Goal: Check status: Check status

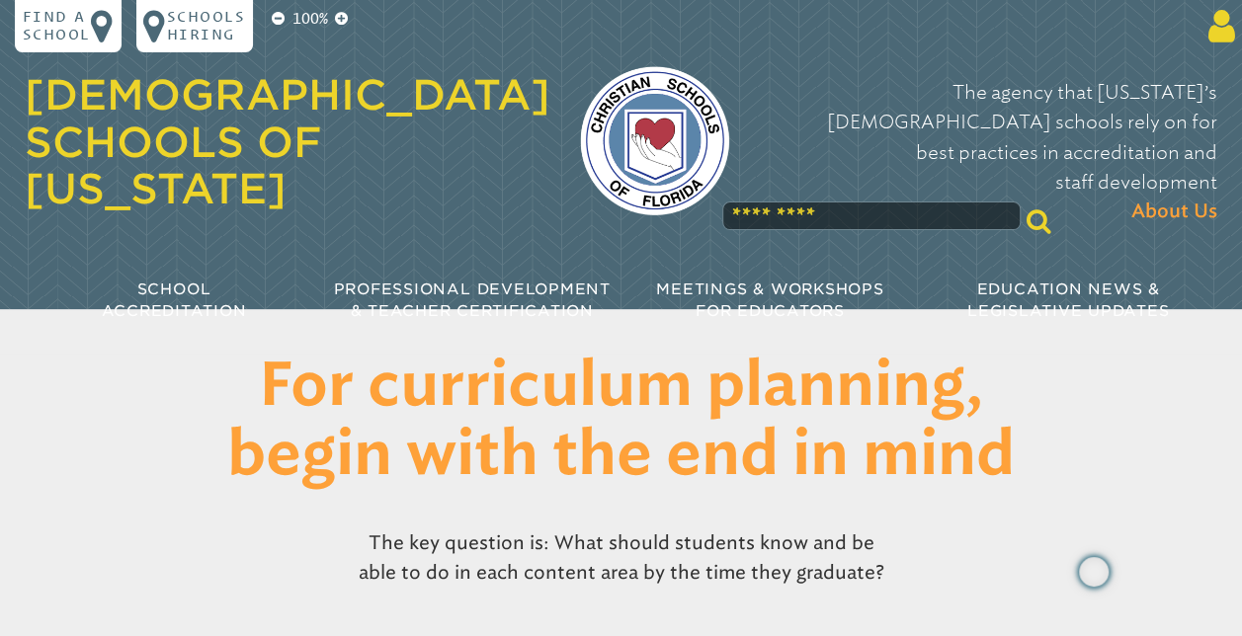
type input "**********"
click at [1211, 32] on icon at bounding box center [1218, 27] width 35 height 38
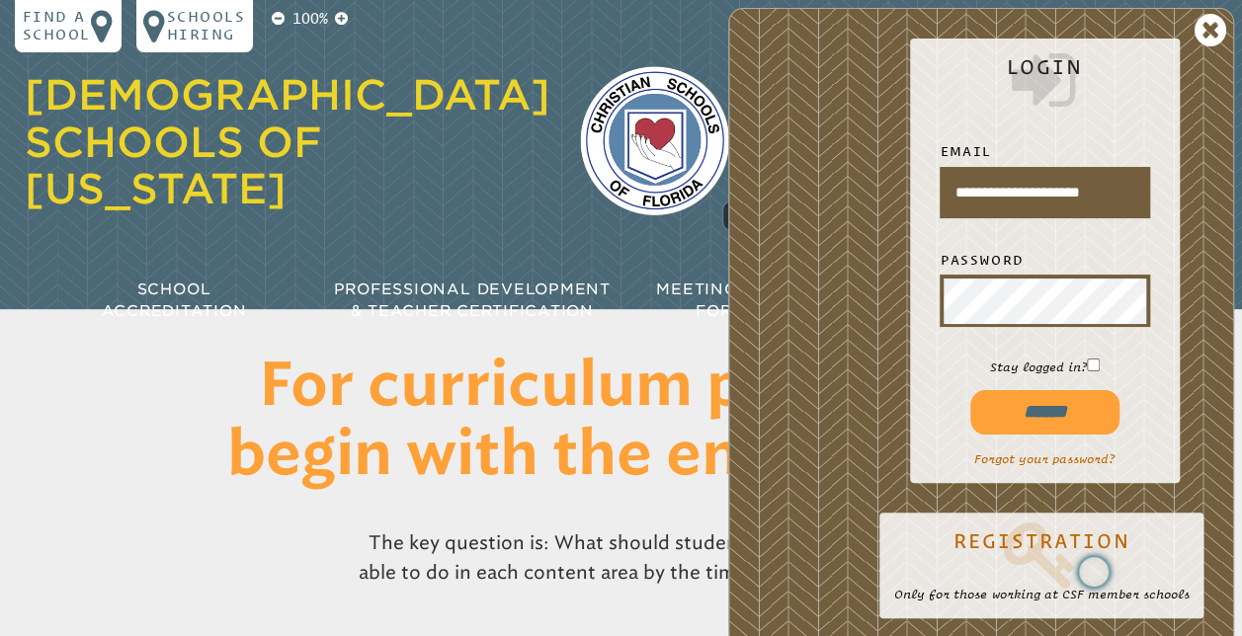
click at [1031, 407] on input "******" at bounding box center [1044, 412] width 149 height 44
type input "**********"
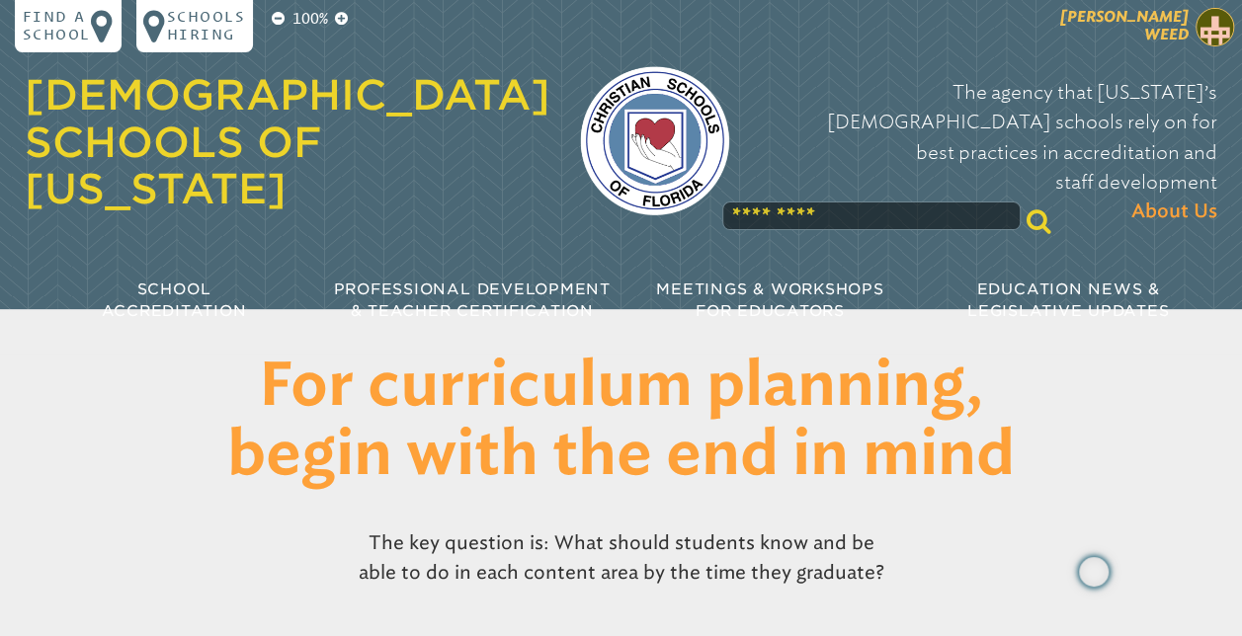
click at [1209, 28] on img at bounding box center [1216, 28] width 40 height 40
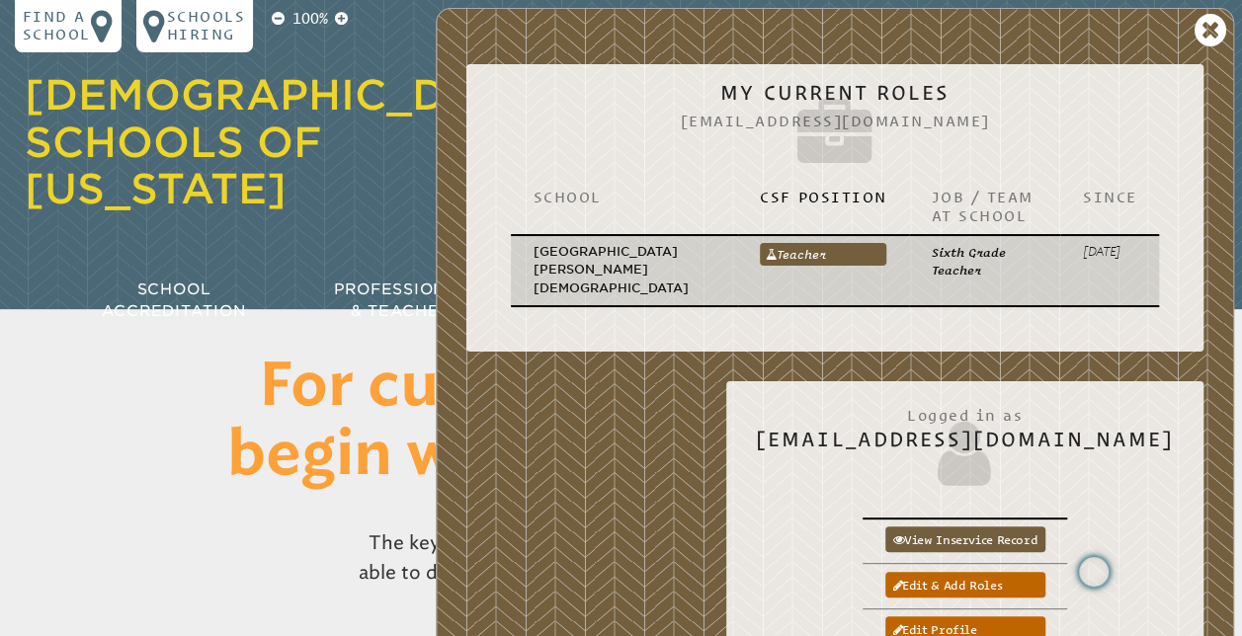
click at [932, 245] on p "Sixth Grade Teacher" at bounding box center [985, 261] width 107 height 37
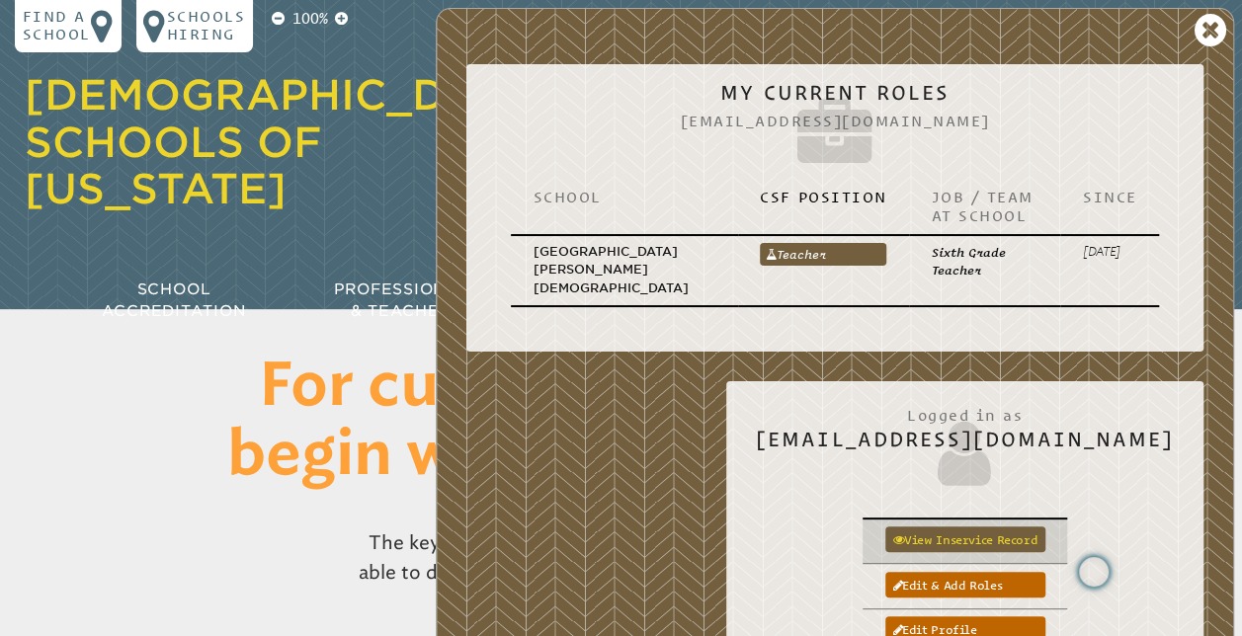
click at [961, 527] on link "View inservice record" at bounding box center [965, 540] width 160 height 26
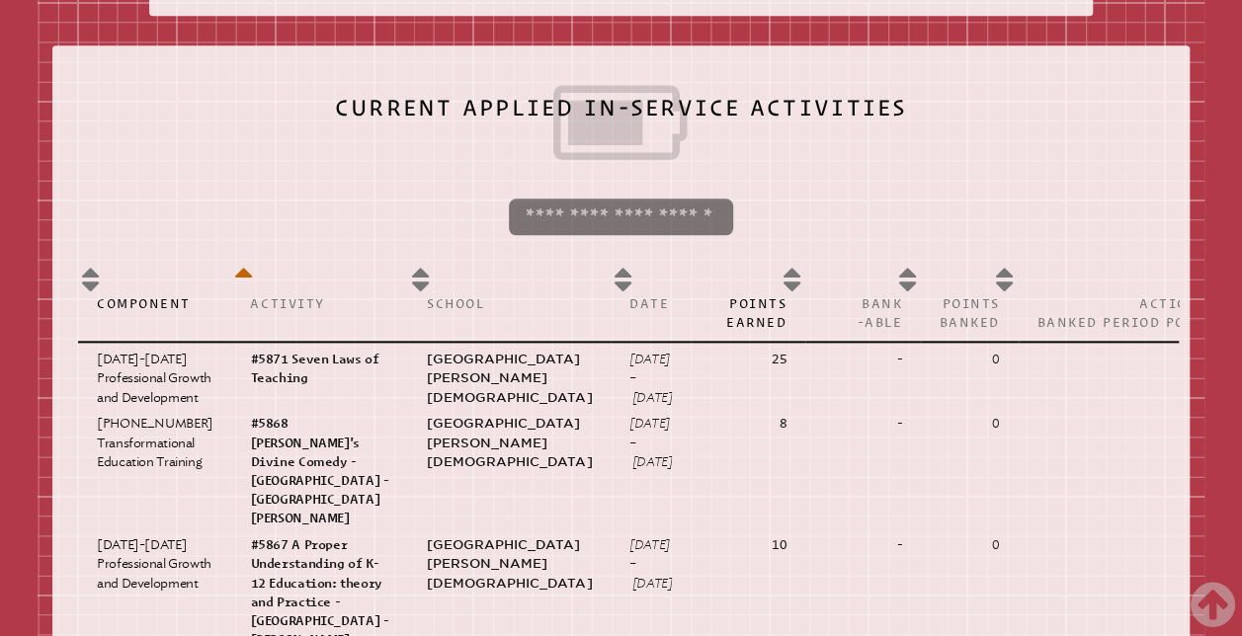
scroll to position [1029, 0]
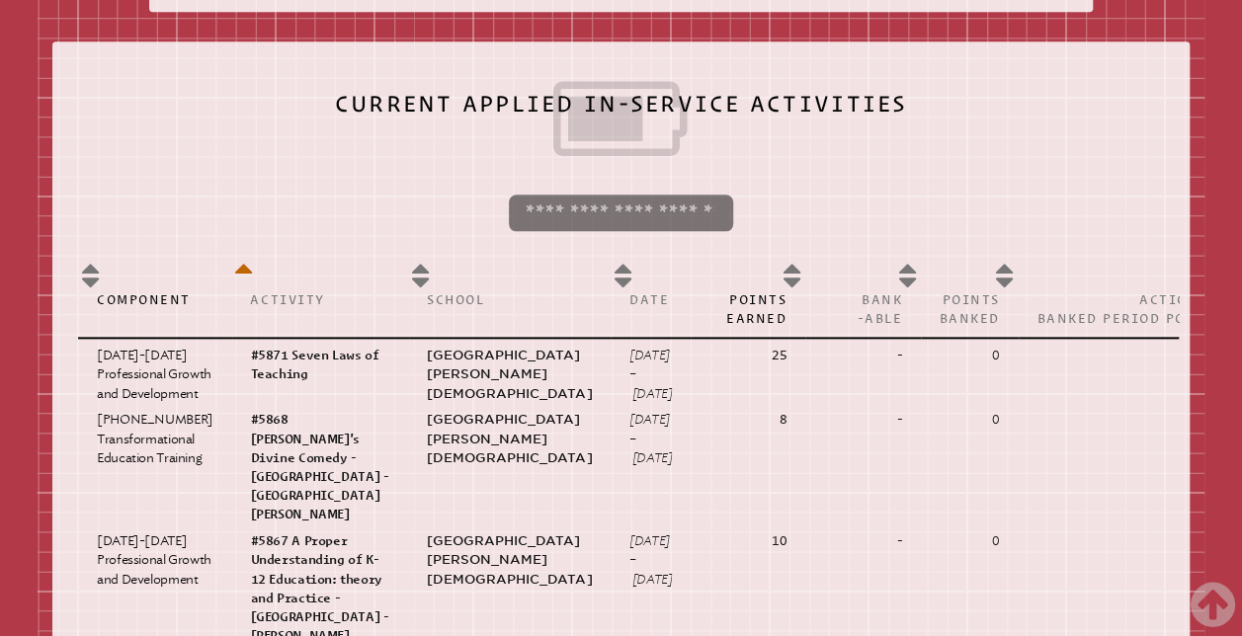
drag, startPoint x: 785, startPoint y: 160, endPoint x: 788, endPoint y: 133, distance: 26.8
click at [788, 133] on icon at bounding box center [621, 119] width 1086 height 105
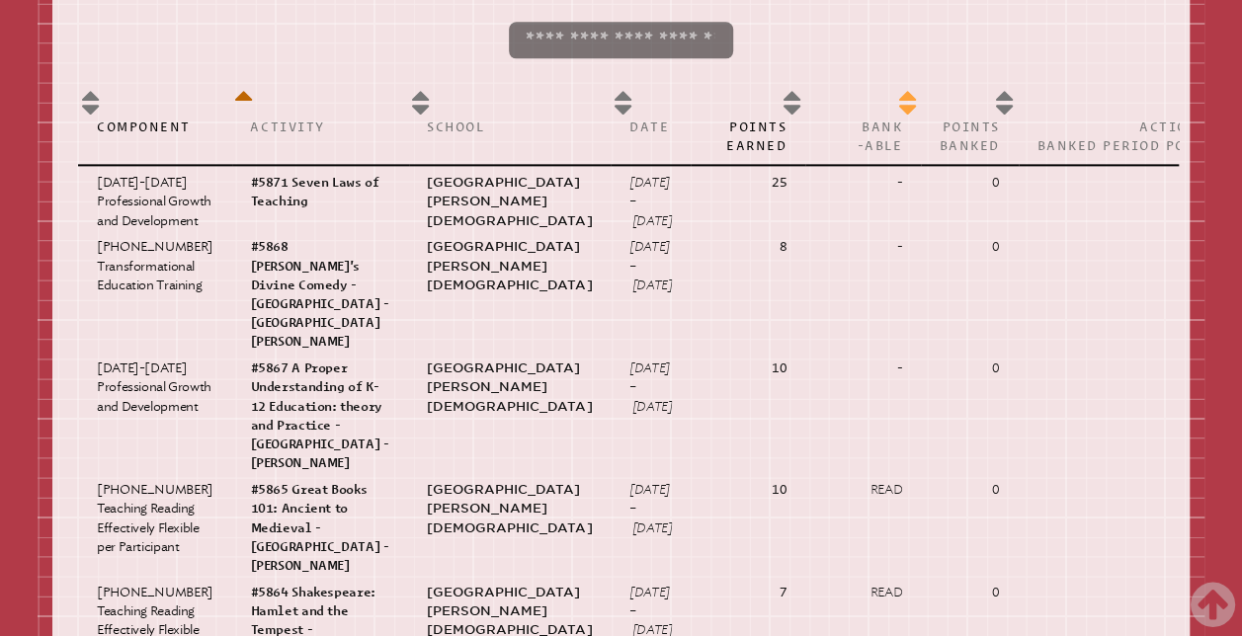
scroll to position [1209, 0]
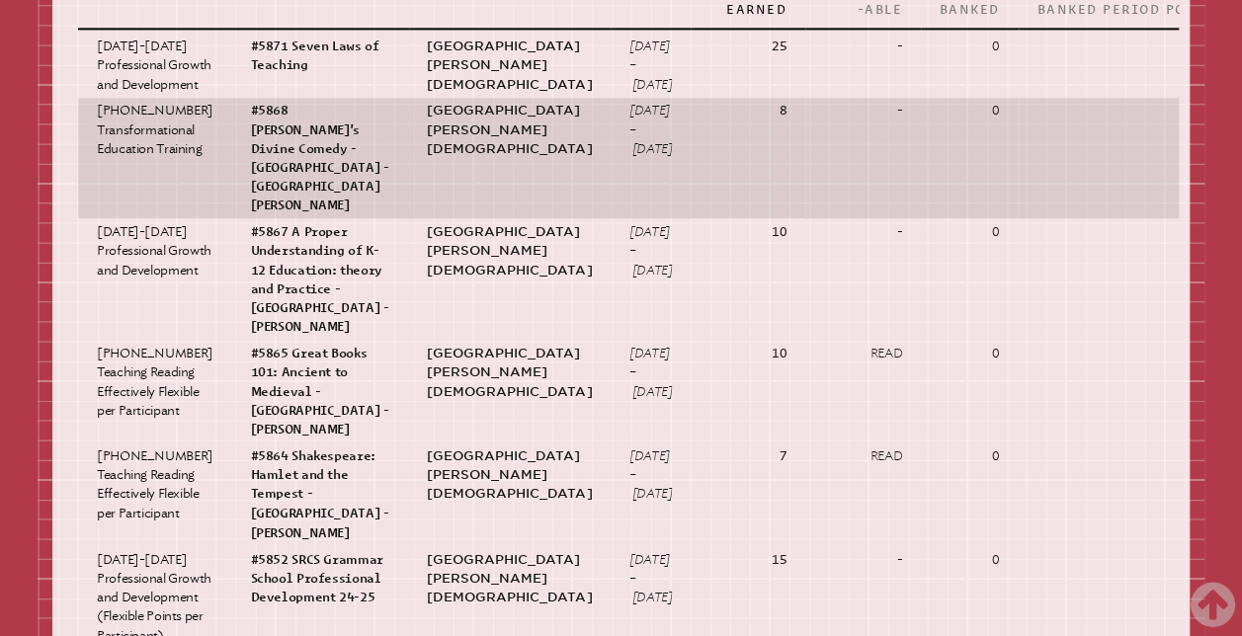
click at [833, 302] on td "-" at bounding box center [863, 279] width 116 height 122
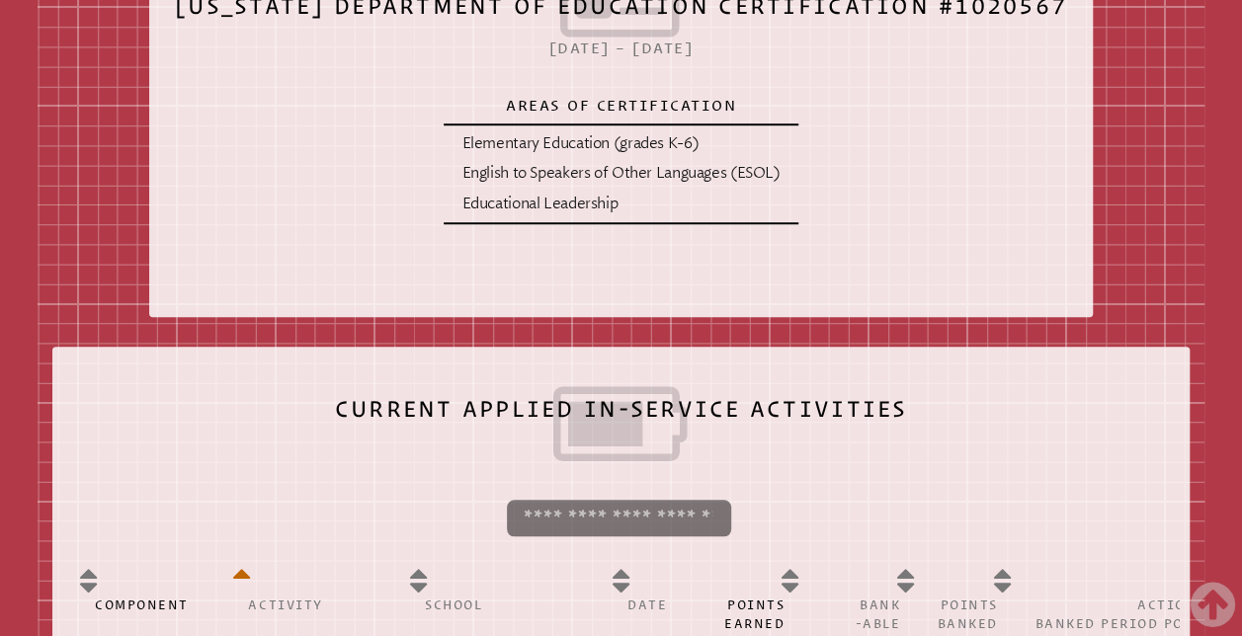
scroll to position [739, 0]
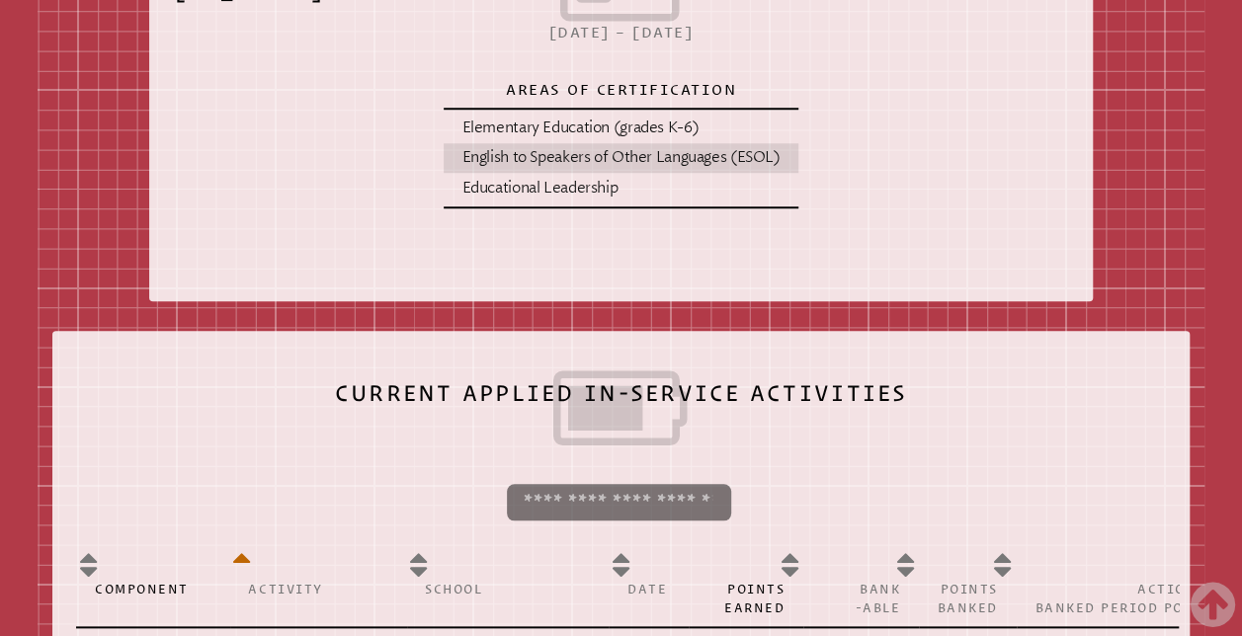
click at [718, 169] on p "English to Speakers of Other Languages (ESOL)" at bounding box center [620, 157] width 318 height 23
click at [692, 169] on p "English to Speakers of Other Languages (ESOL)" at bounding box center [620, 157] width 318 height 23
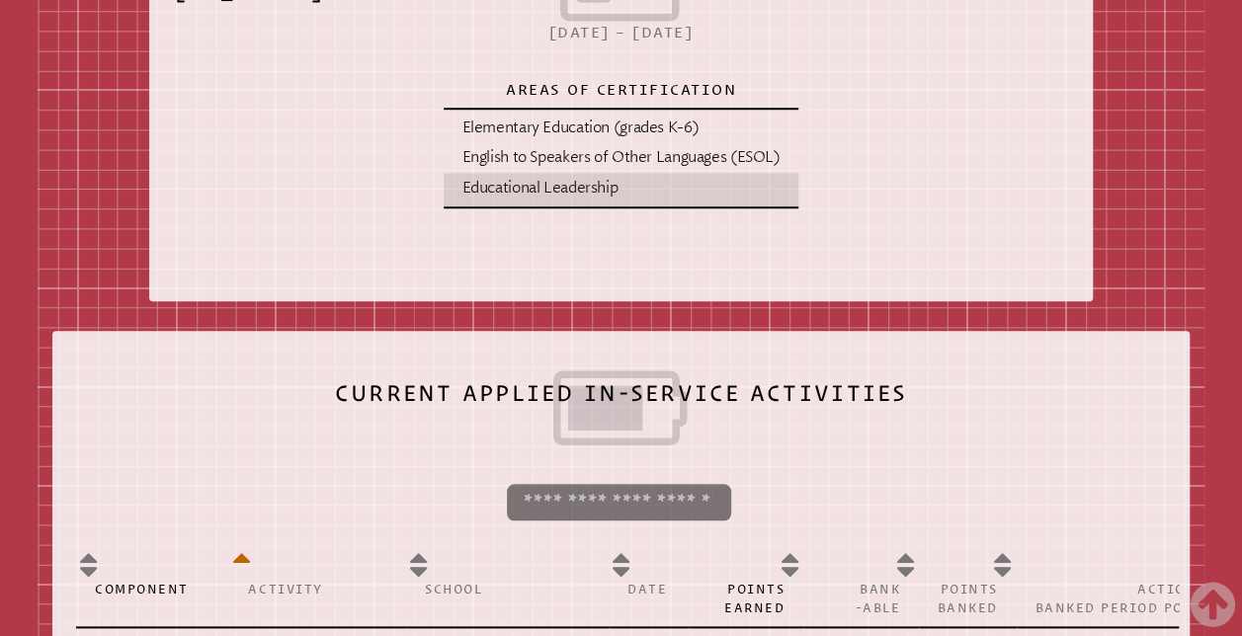
drag, startPoint x: 692, startPoint y: 170, endPoint x: 625, endPoint y: 197, distance: 72.3
click at [625, 197] on p "Educational Leadership" at bounding box center [620, 188] width 318 height 23
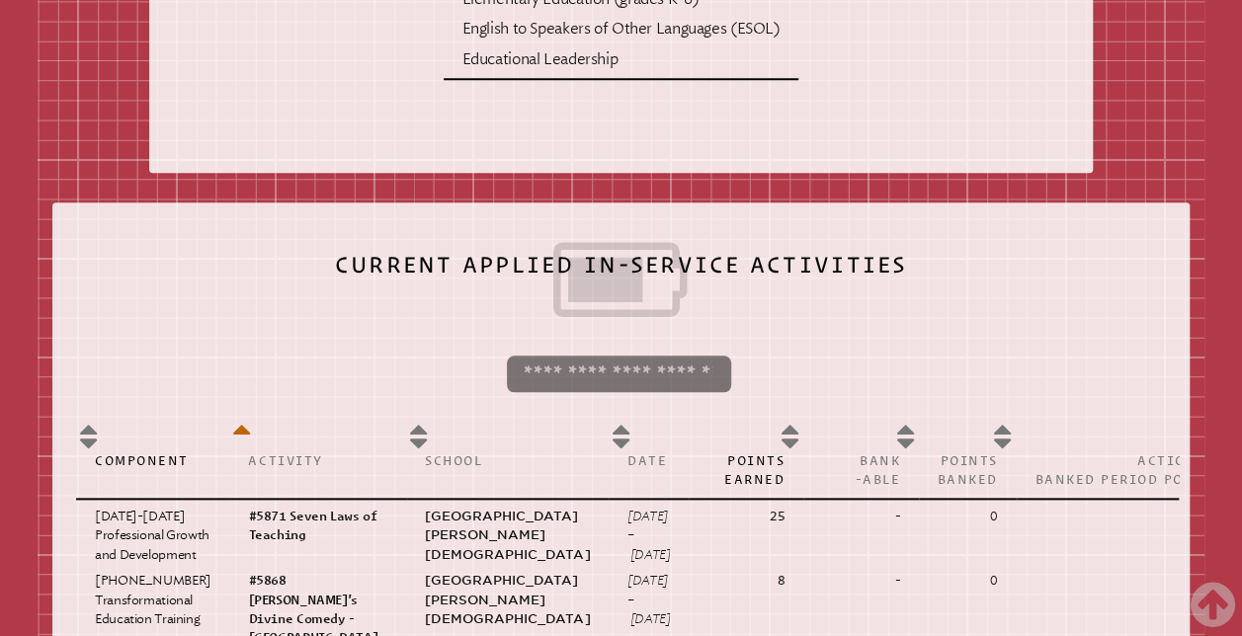
scroll to position [870, 0]
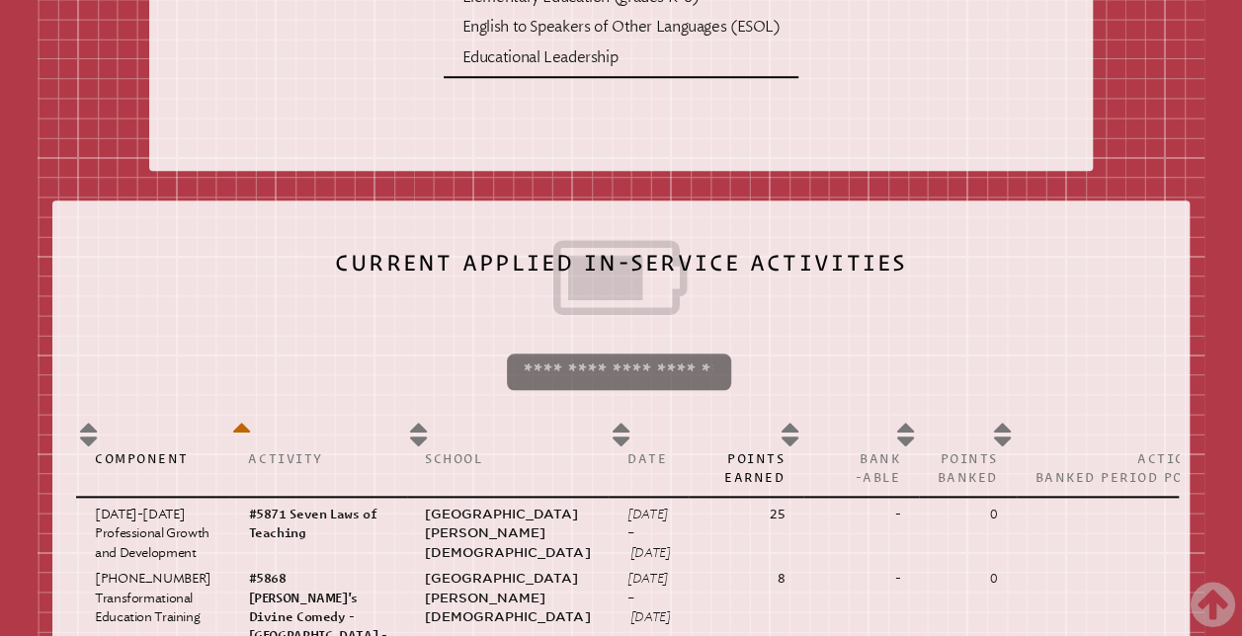
click at [666, 391] on input "search" at bounding box center [618, 373] width 223 height 38
click at [563, 391] on input "search" at bounding box center [618, 373] width 223 height 38
click at [567, 386] on input "search" at bounding box center [618, 373] width 223 height 38
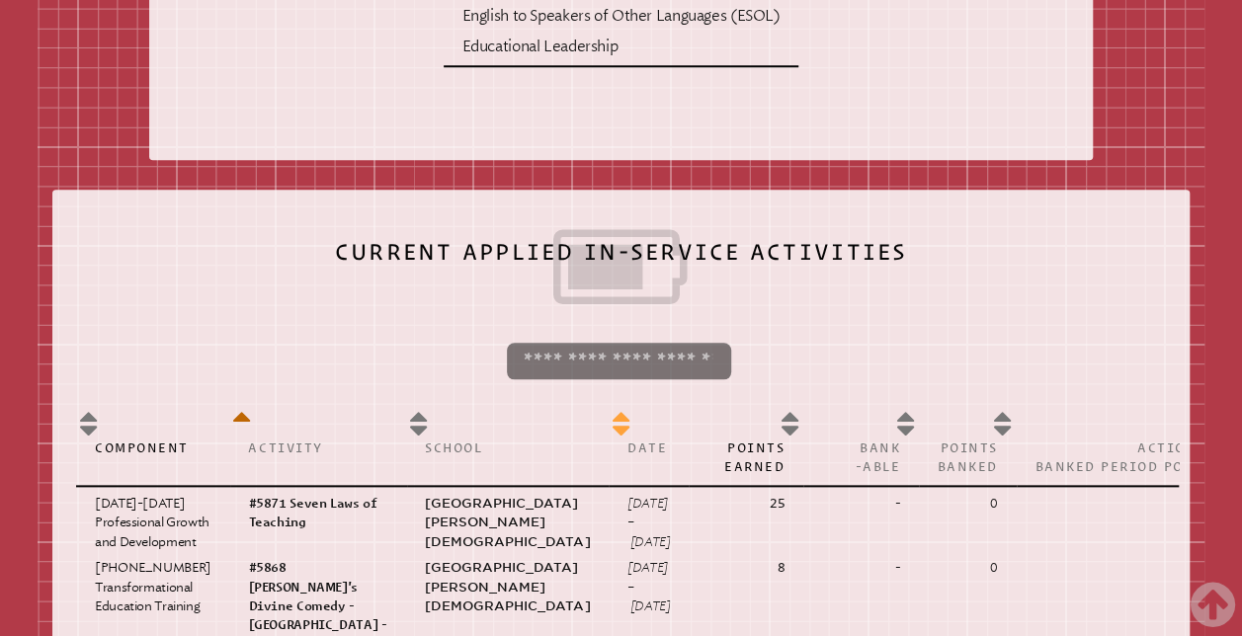
drag, startPoint x: 567, startPoint y: 386, endPoint x: 504, endPoint y: 502, distance: 131.8
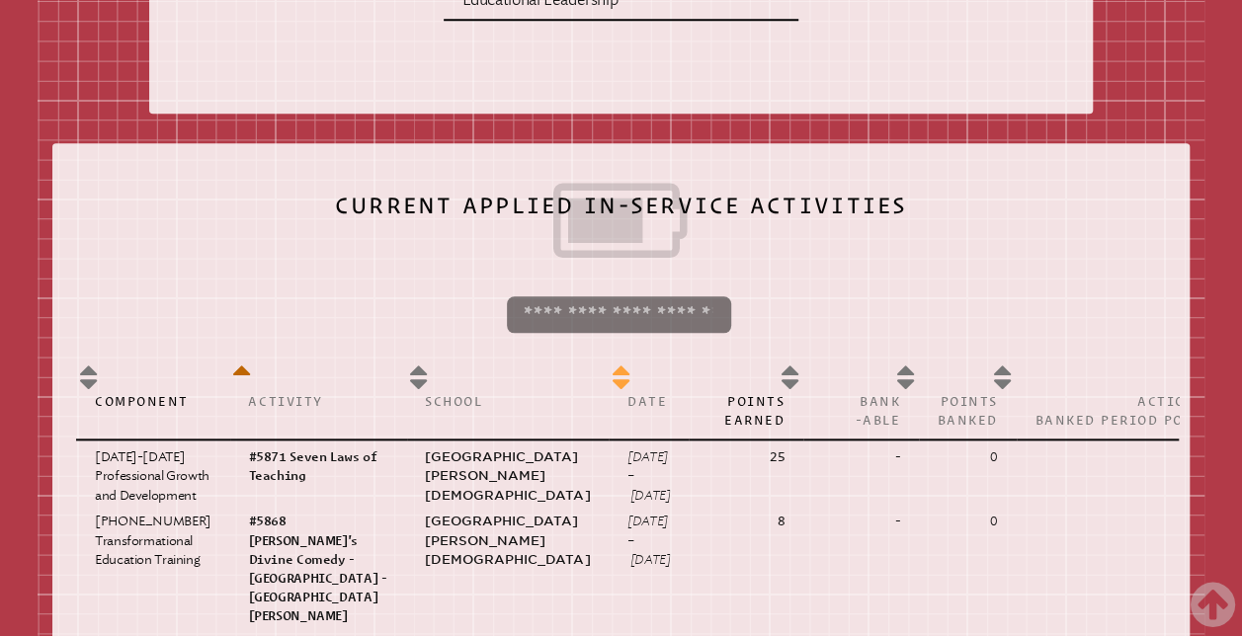
scroll to position [960, 0]
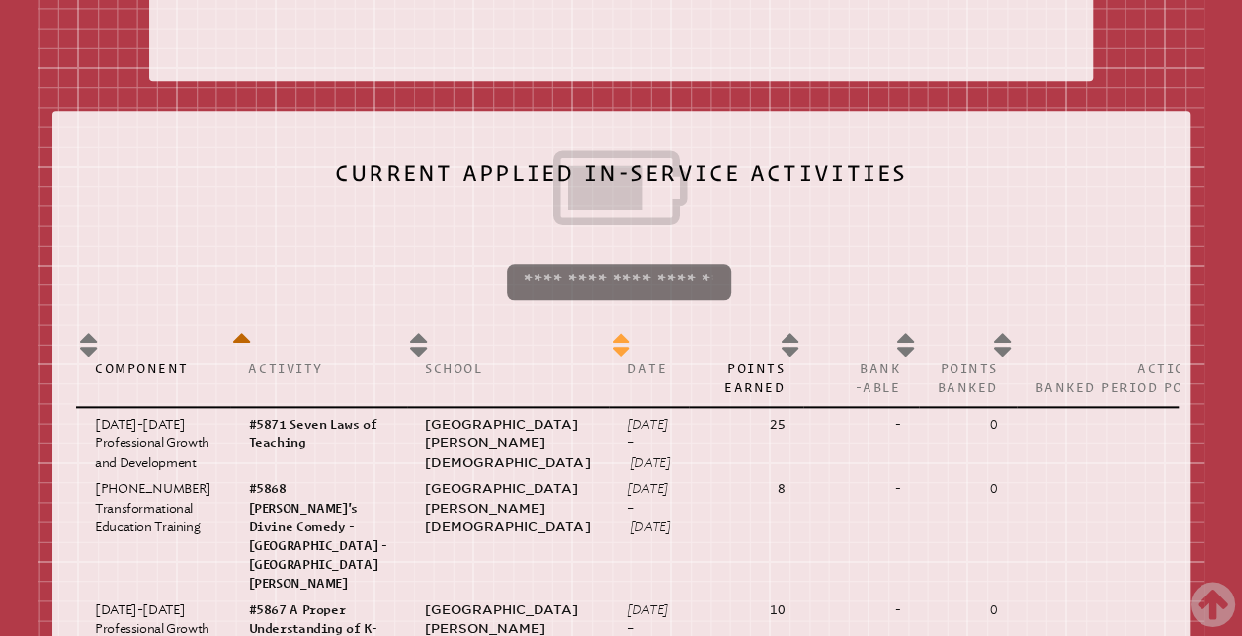
click at [609, 366] on th "Date" at bounding box center [649, 365] width 80 height 84
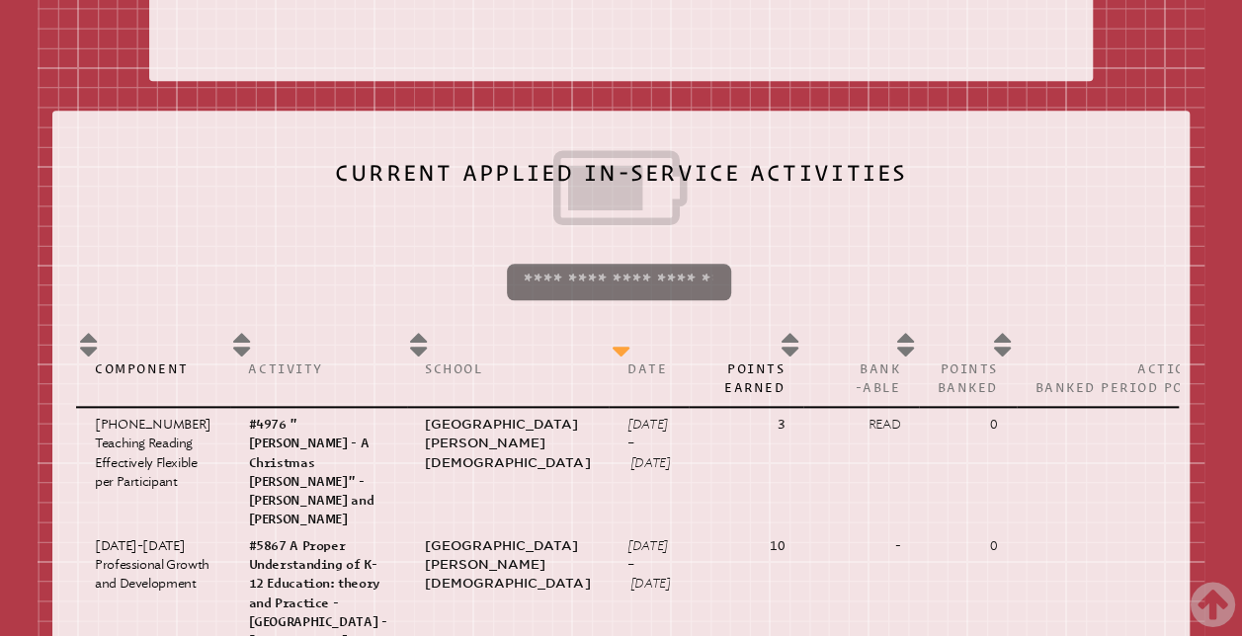
click at [609, 376] on th "Date" at bounding box center [649, 365] width 80 height 84
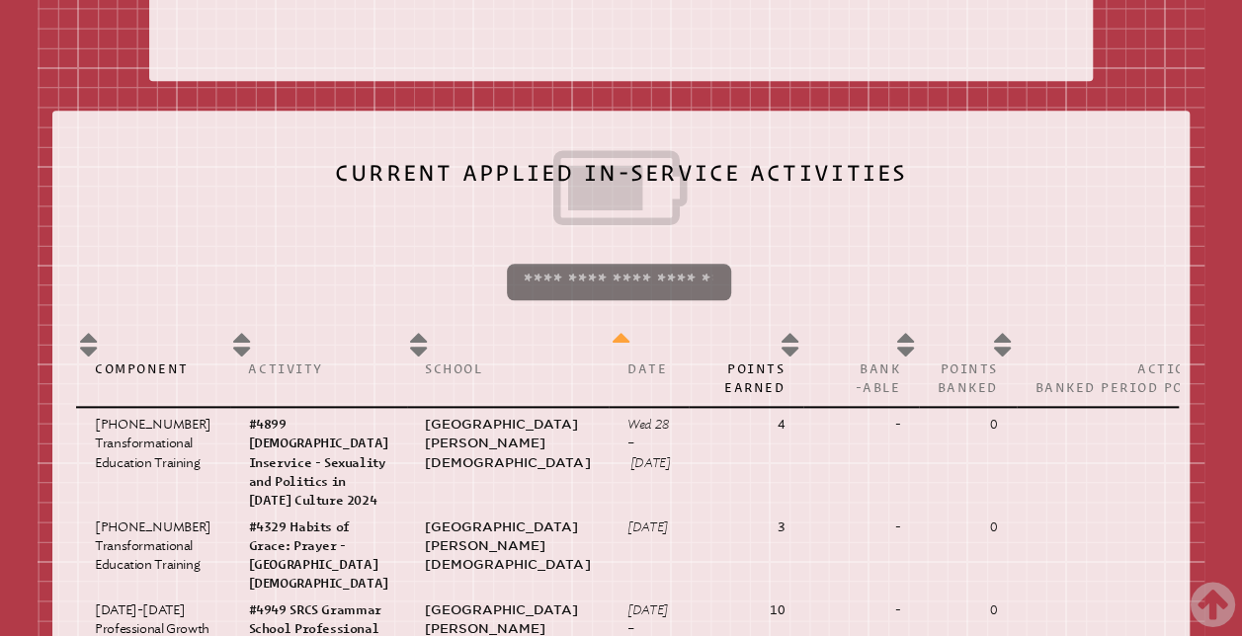
click at [609, 361] on th "Date" at bounding box center [649, 365] width 80 height 84
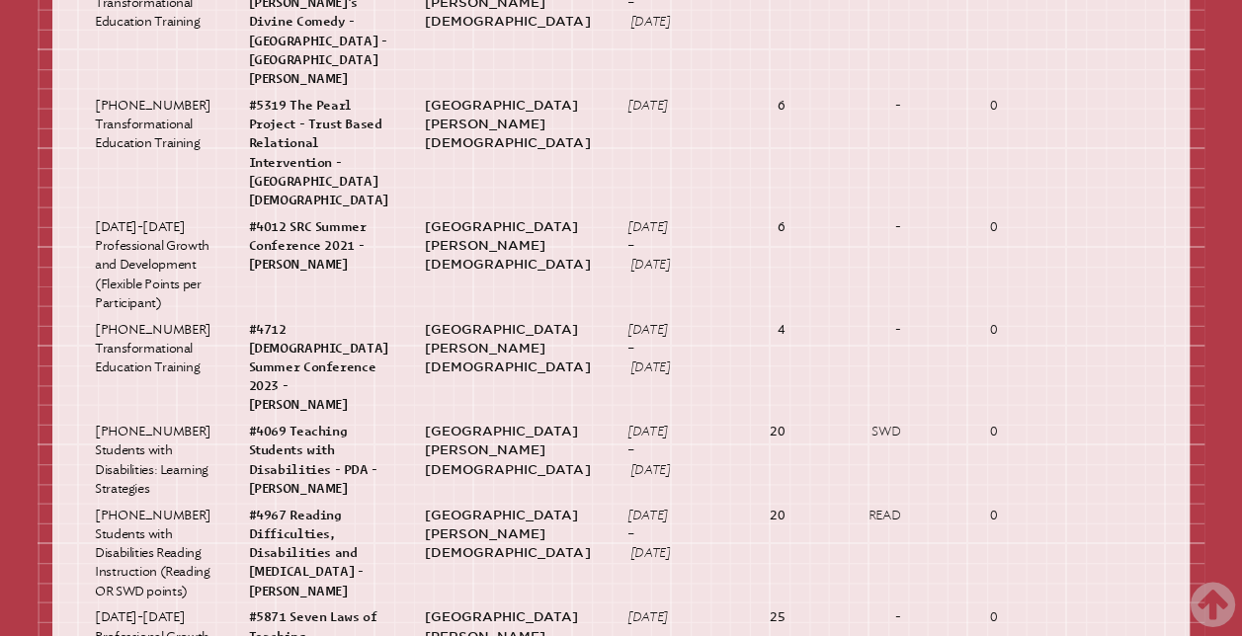
scroll to position [2192, 0]
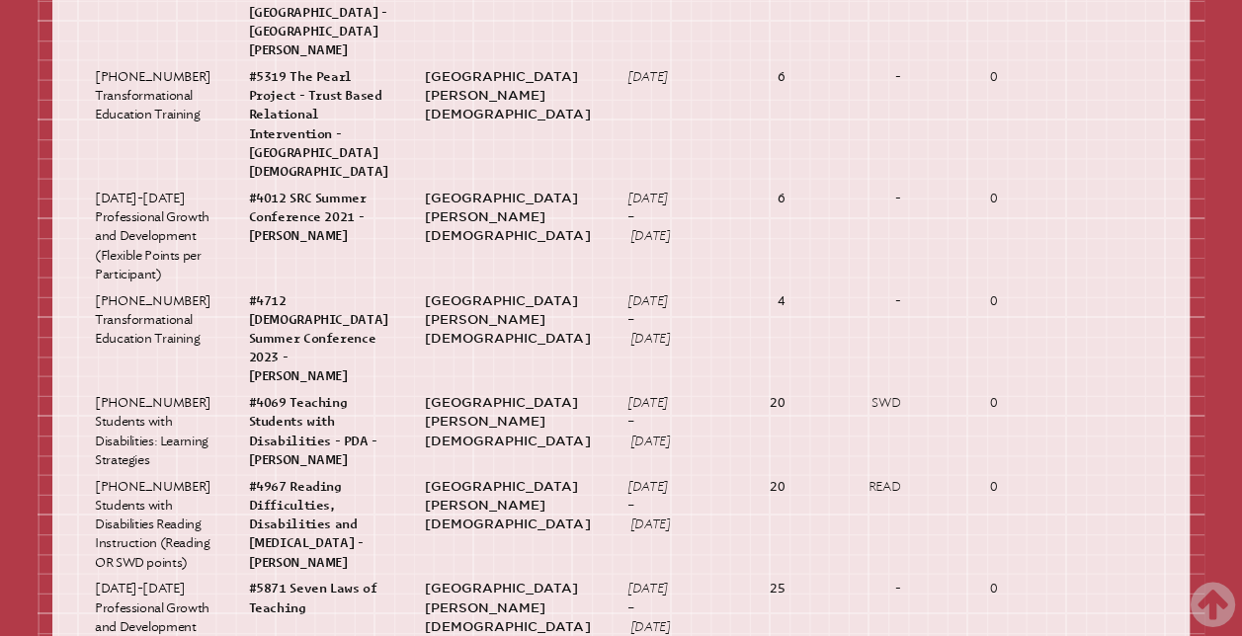
click at [609, 185] on td "Sat 9 Nov 2024" at bounding box center [649, 124] width 80 height 122
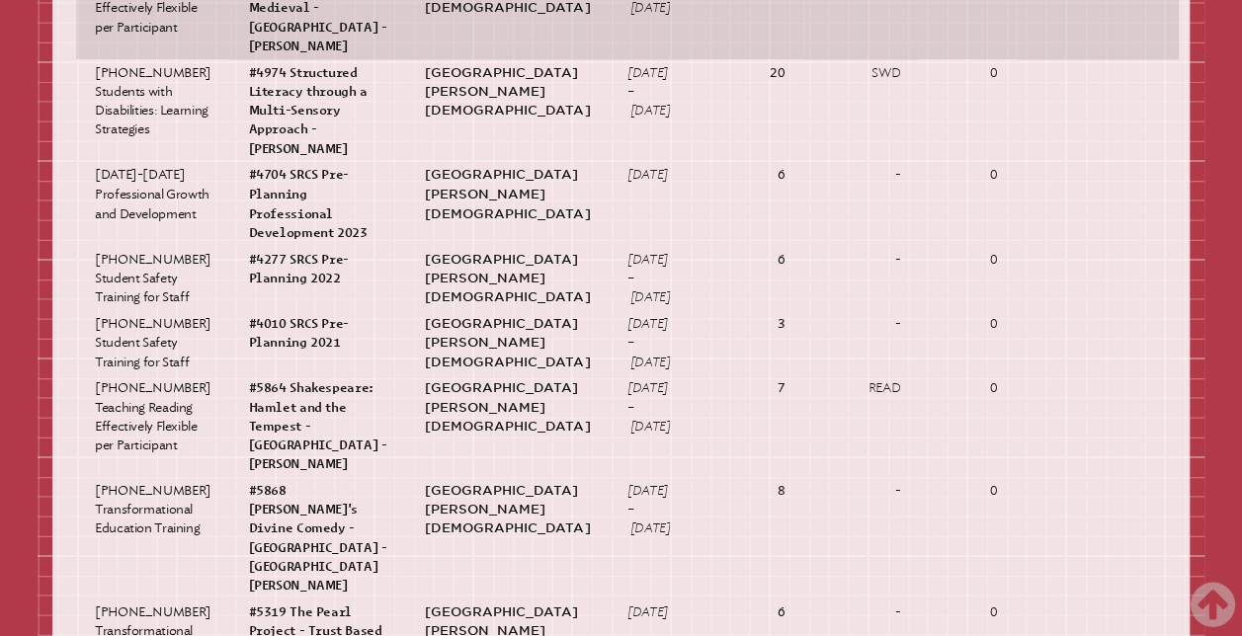
scroll to position [1671, 0]
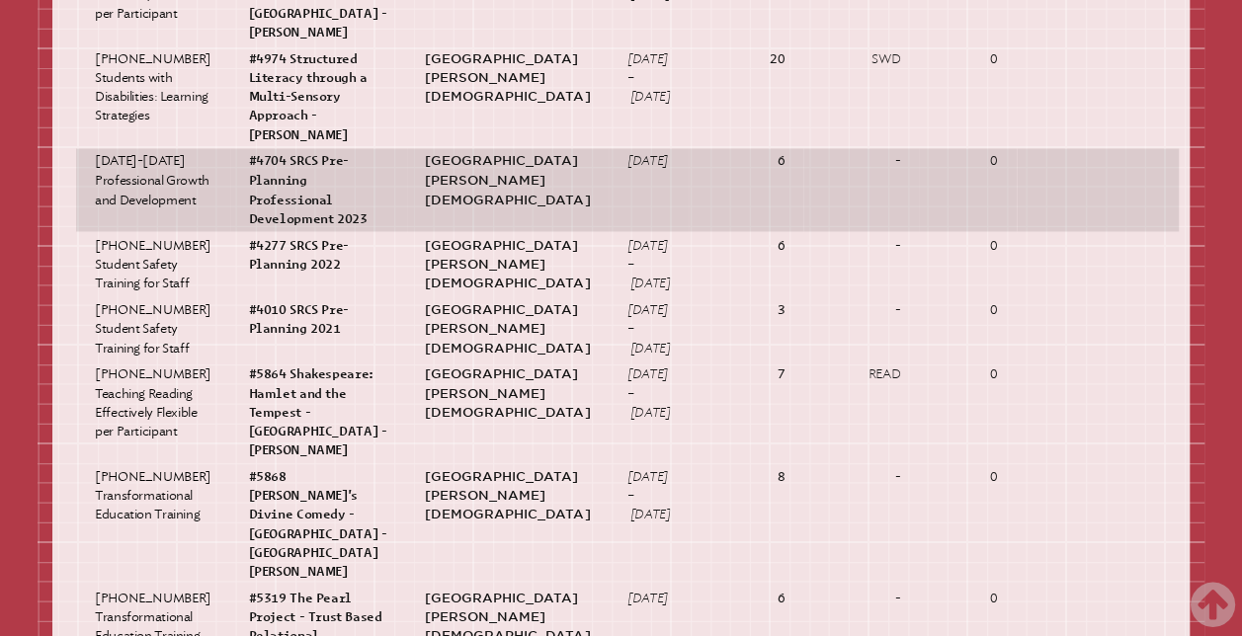
click at [609, 231] on td "Mon 7 Aug 2023" at bounding box center [649, 189] width 80 height 83
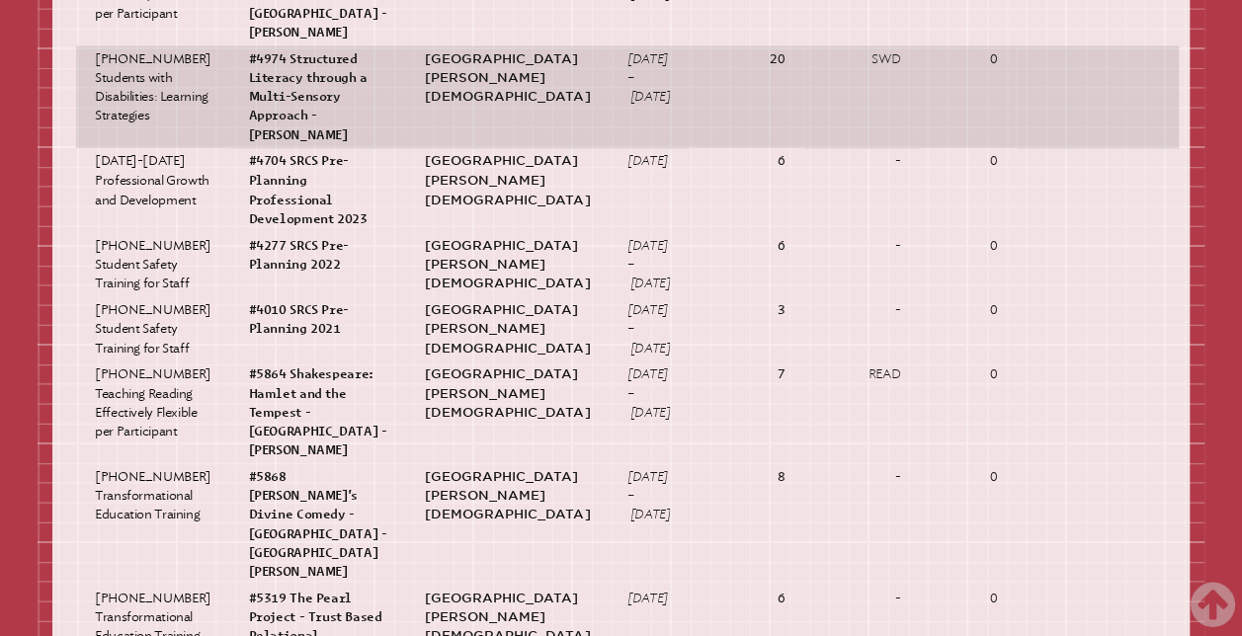
drag, startPoint x: 579, startPoint y: 456, endPoint x: 611, endPoint y: 287, distance: 171.9
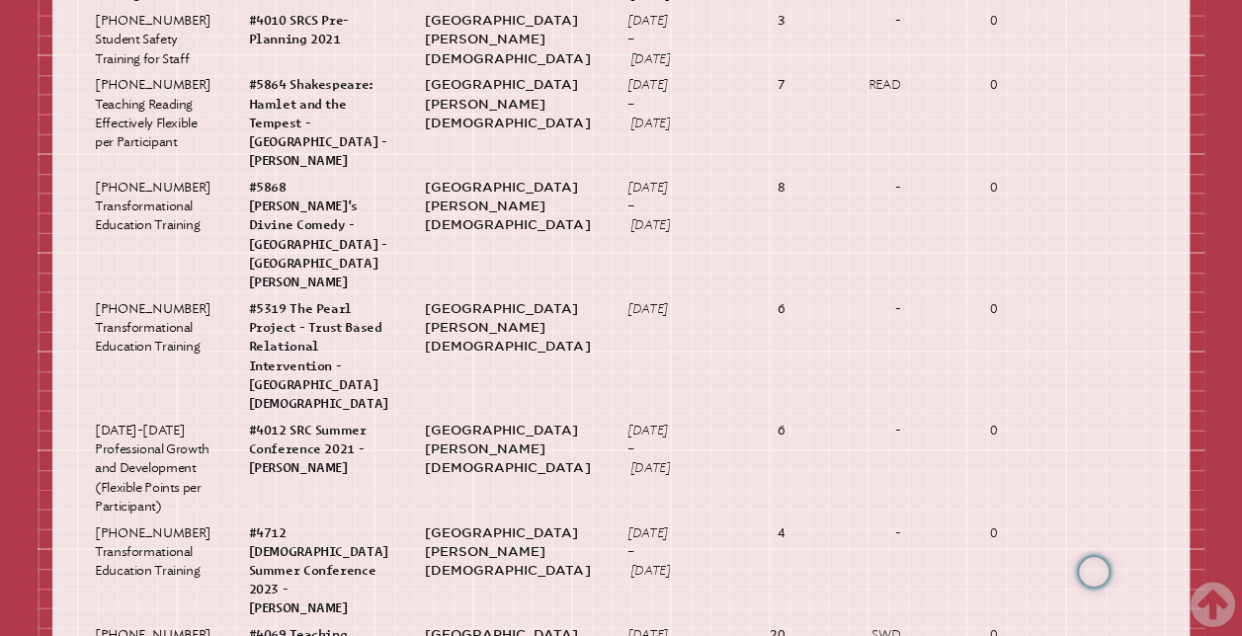
scroll to position [1961, 0]
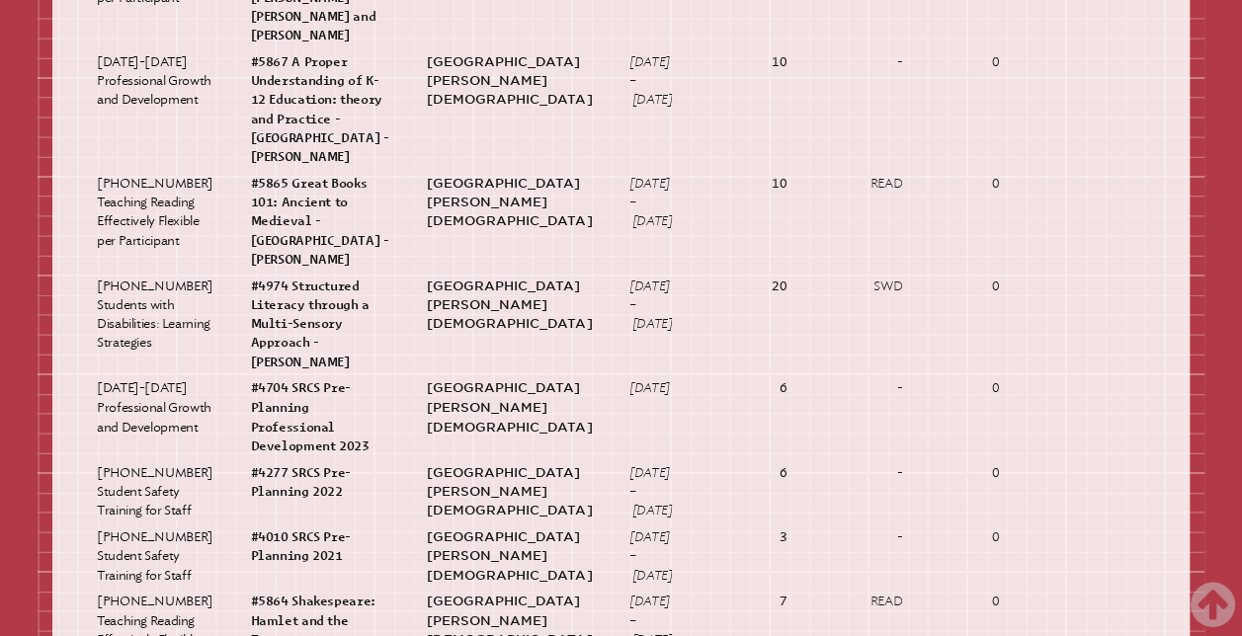
scroll to position [1450, 0]
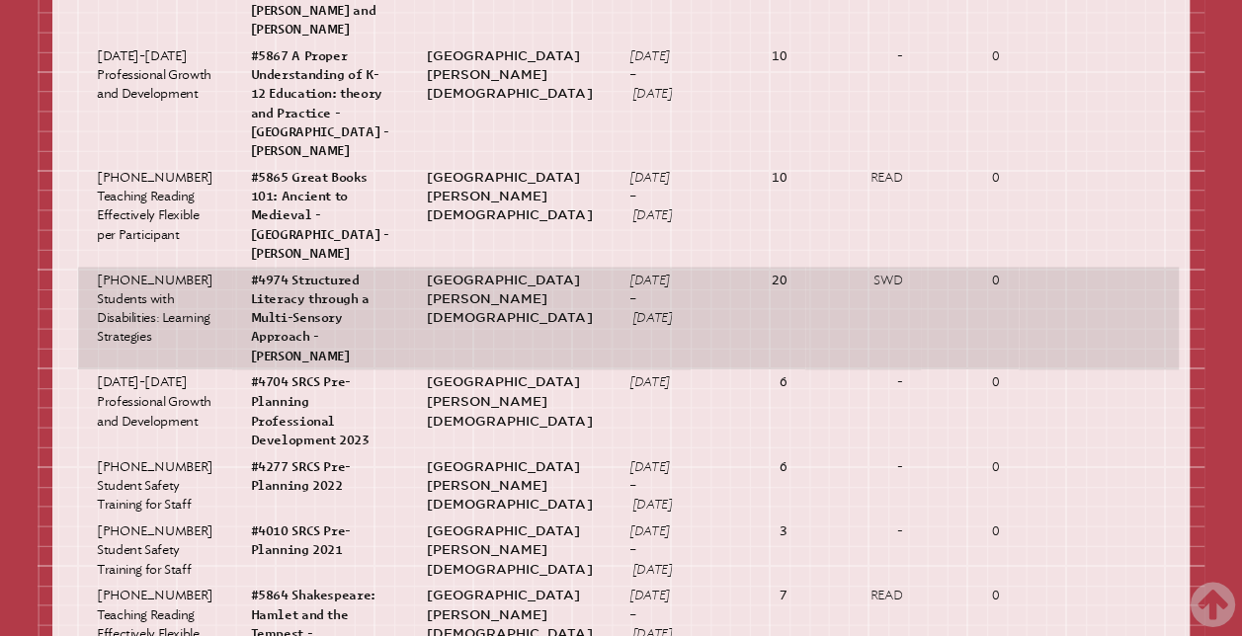
click at [805, 370] on td "SWD" at bounding box center [863, 318] width 116 height 103
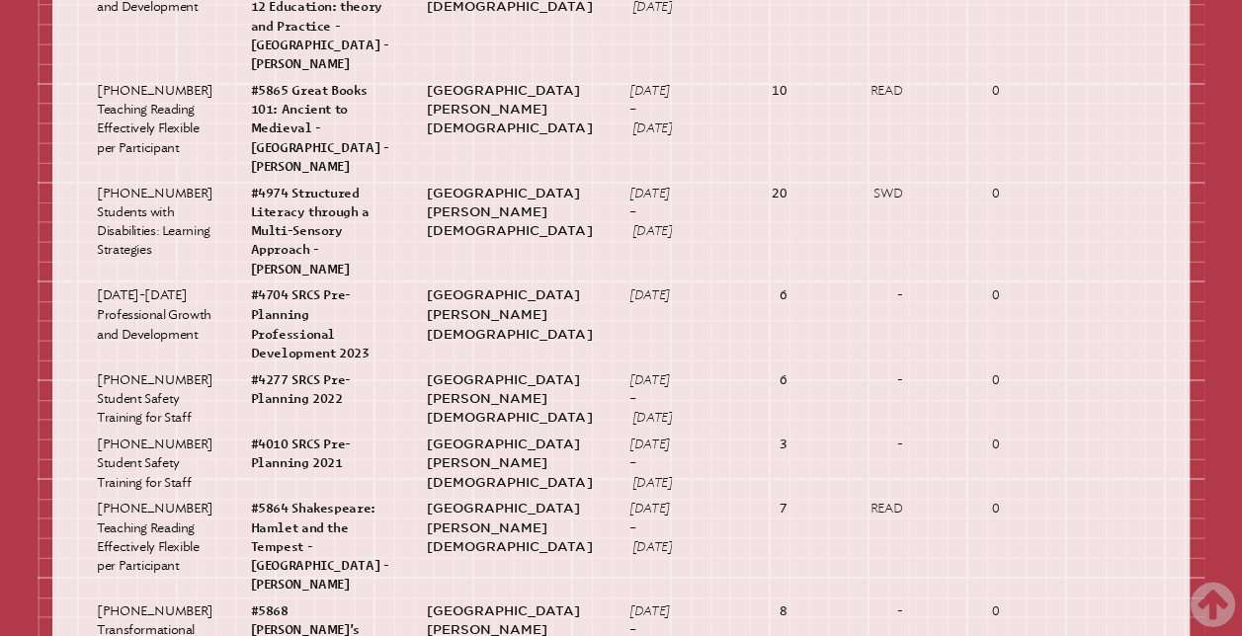
scroll to position [1544, 0]
